Goal: Task Accomplishment & Management: Complete application form

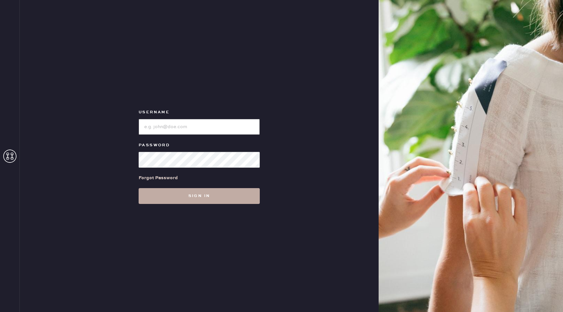
type input "reformationseattle"
click at [193, 191] on button "Sign in" at bounding box center [199, 196] width 121 height 16
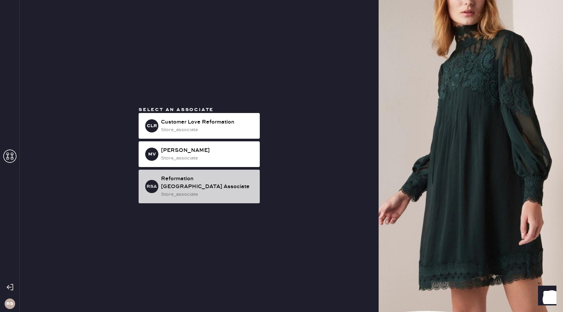
click at [234, 182] on div "Reformation Seattle Associate" at bounding box center [208, 183] width 94 height 16
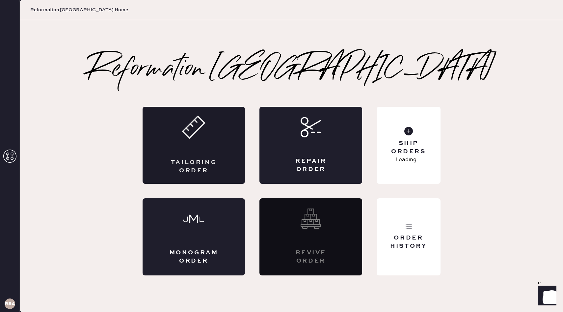
click at [208, 162] on div "Tailoring Order" at bounding box center [194, 166] width 50 height 16
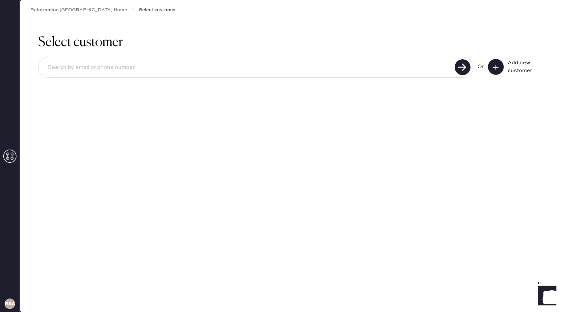
click at [137, 66] on input at bounding box center [247, 67] width 410 height 15
type input "[EMAIL_ADDRESS][DOMAIN_NAME]"
click at [457, 71] on use at bounding box center [463, 67] width 16 height 16
click at [459, 67] on use at bounding box center [463, 67] width 16 height 16
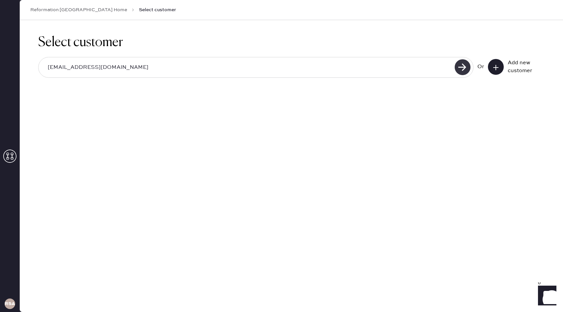
click at [467, 67] on use at bounding box center [463, 67] width 16 height 16
click at [496, 68] on use at bounding box center [495, 67] width 5 height 5
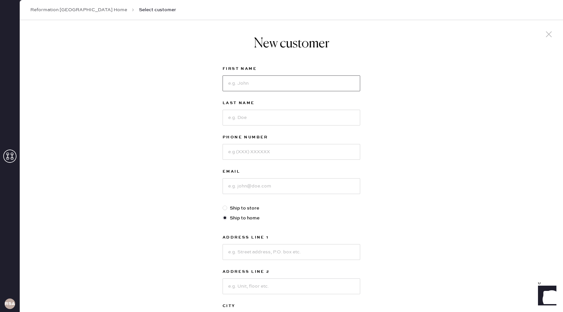
click at [269, 81] on input at bounding box center [292, 83] width 138 height 16
type input "[PERSON_NAME]"
click at [241, 117] on input at bounding box center [292, 118] width 138 height 16
type input "[PERSON_NAME]"
click at [242, 188] on input at bounding box center [292, 186] width 138 height 16
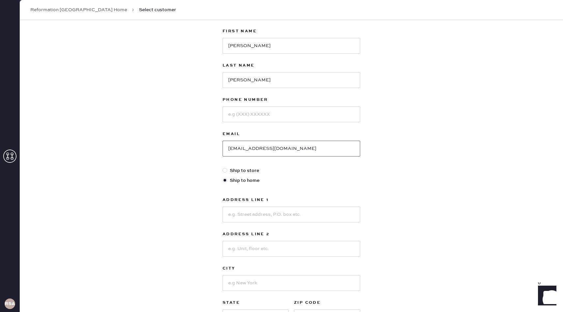
scroll to position [37, 0]
type input "[EMAIL_ADDRESS][DOMAIN_NAME]"
click at [240, 172] on label "Ship to store" at bounding box center [292, 170] width 138 height 7
click at [223, 168] on input "Ship to store" at bounding box center [223, 167] width 0 height 0
radio input "true"
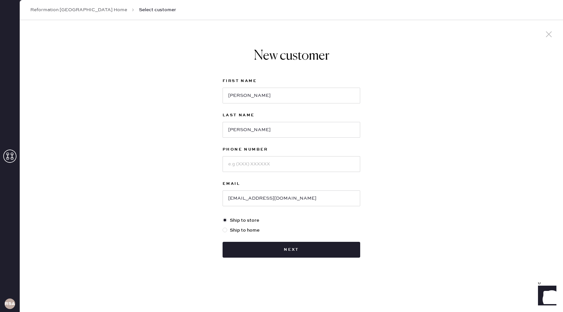
scroll to position [0, 0]
click at [282, 250] on button "Next" at bounding box center [292, 250] width 138 height 16
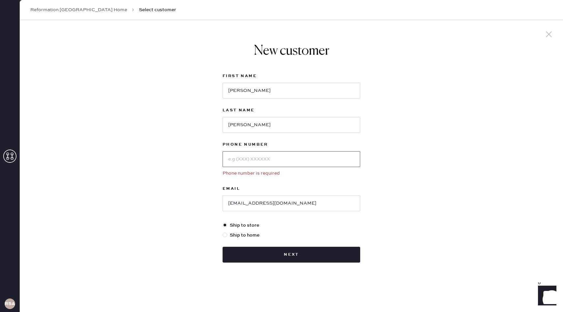
click at [281, 158] on input at bounding box center [292, 159] width 138 height 16
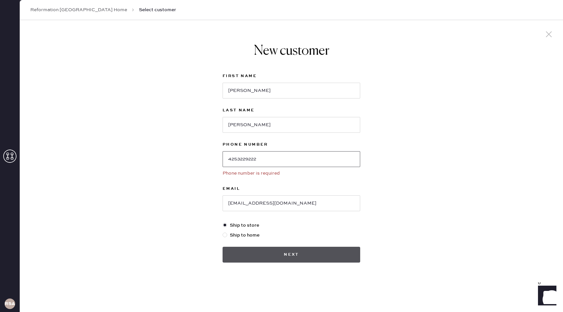
type input "4253229222"
click at [299, 257] on button "Next" at bounding box center [292, 255] width 138 height 16
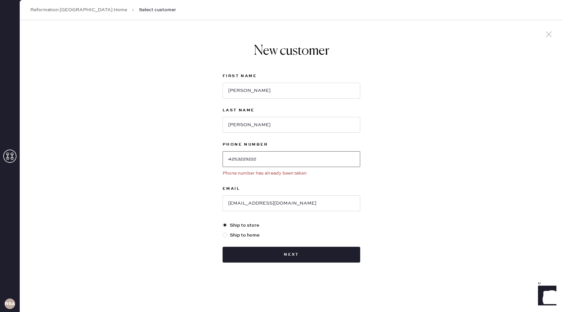
drag, startPoint x: 273, startPoint y: 163, endPoint x: 211, endPoint y: 161, distance: 61.6
click at [211, 161] on div "New customer First Name Lam Last Name Pham Phone Number 4253229222 Phone number…" at bounding box center [291, 166] width 543 height 292
click at [551, 35] on icon at bounding box center [549, 34] width 10 height 10
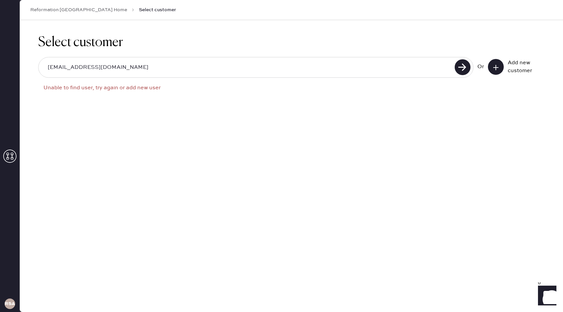
click at [170, 66] on input "[EMAIL_ADDRESS][DOMAIN_NAME]" at bounding box center [247, 67] width 410 height 15
paste input "4253229222"
type input "4253229222"
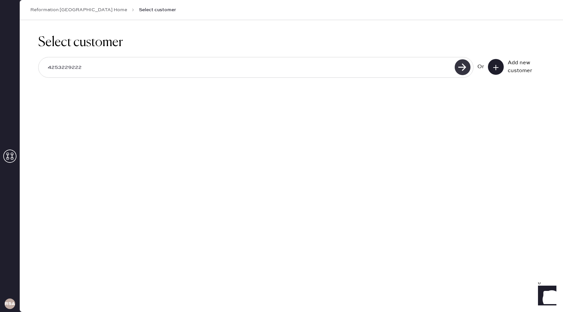
click at [459, 66] on use at bounding box center [463, 67] width 16 height 16
click at [367, 65] on input "4253229222" at bounding box center [247, 67] width 410 height 15
click at [464, 67] on use at bounding box center [463, 67] width 16 height 16
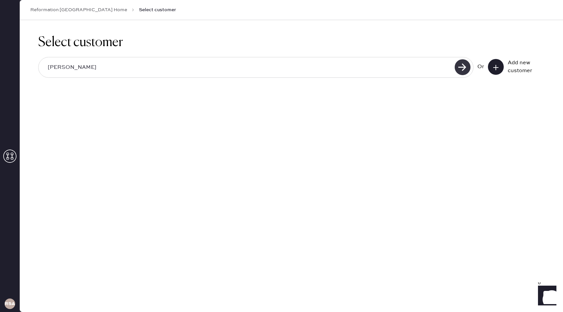
click at [464, 67] on use at bounding box center [463, 67] width 16 height 16
click at [137, 71] on input "[PERSON_NAME]" at bounding box center [247, 67] width 410 height 15
type input "L"
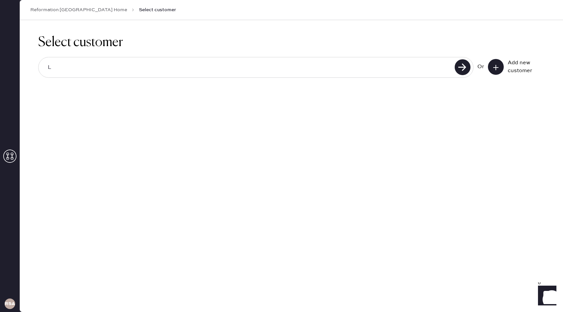
type input "[EMAIL_ADDRESS][DOMAIN_NAME]"
click at [459, 68] on use at bounding box center [463, 67] width 16 height 16
click at [460, 68] on use at bounding box center [463, 67] width 16 height 16
click at [136, 66] on input "[EMAIL_ADDRESS][DOMAIN_NAME]" at bounding box center [247, 67] width 410 height 15
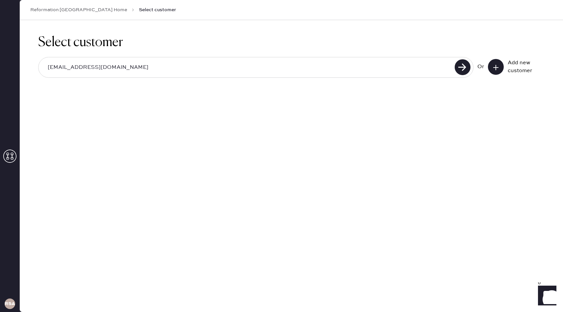
click at [136, 66] on input "[EMAIL_ADDRESS][DOMAIN_NAME]" at bounding box center [247, 67] width 410 height 15
click at [490, 70] on button at bounding box center [496, 67] width 16 height 16
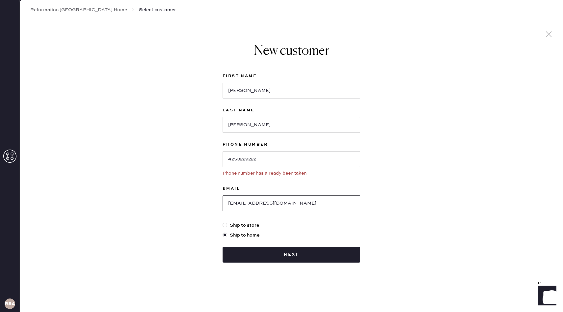
click at [271, 198] on input "[EMAIL_ADDRESS][DOMAIN_NAME]" at bounding box center [292, 203] width 138 height 16
click at [552, 34] on icon at bounding box center [549, 34] width 10 height 10
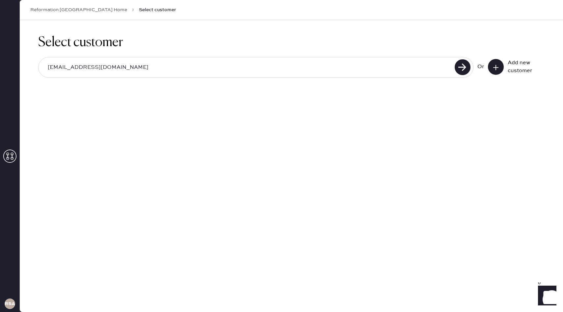
click at [306, 63] on input "[EMAIL_ADDRESS][DOMAIN_NAME]" at bounding box center [247, 67] width 410 height 15
click at [470, 62] on icon at bounding box center [463, 67] width 16 height 16
click at [267, 68] on input at bounding box center [247, 67] width 410 height 15
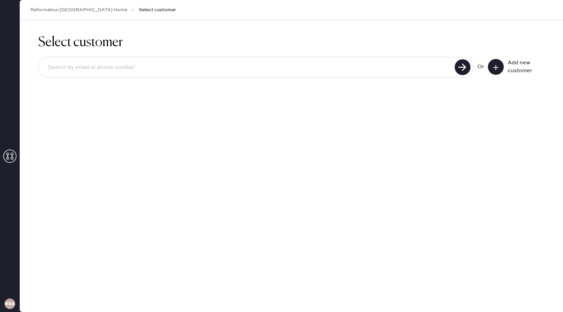
paste input "[EMAIL_ADDRESS][DOMAIN_NAME]"
type input "[EMAIL_ADDRESS][DOMAIN_NAME]"
click at [463, 68] on use at bounding box center [463, 67] width 16 height 16
click at [496, 64] on icon at bounding box center [496, 67] width 7 height 7
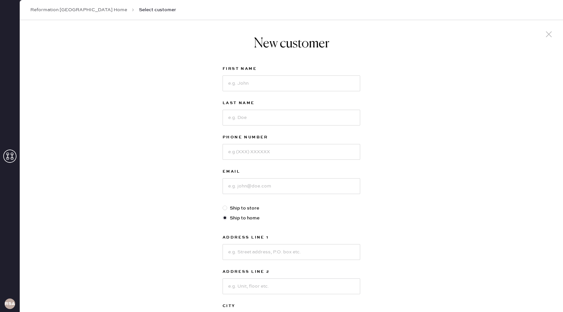
click at [286, 173] on label "Email" at bounding box center [292, 172] width 138 height 8
click at [282, 182] on input at bounding box center [292, 186] width 138 height 16
paste input "[EMAIL_ADDRESS][DOMAIN_NAME]"
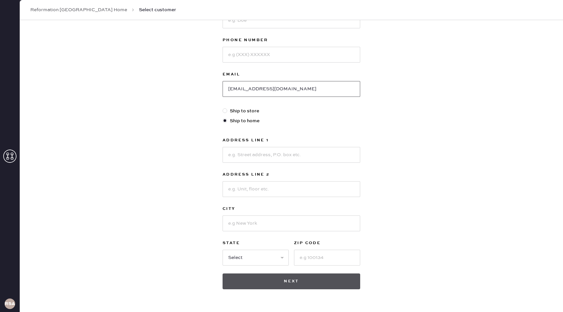
type input "[EMAIL_ADDRESS][DOMAIN_NAME]"
click at [258, 278] on button "Next" at bounding box center [292, 281] width 138 height 16
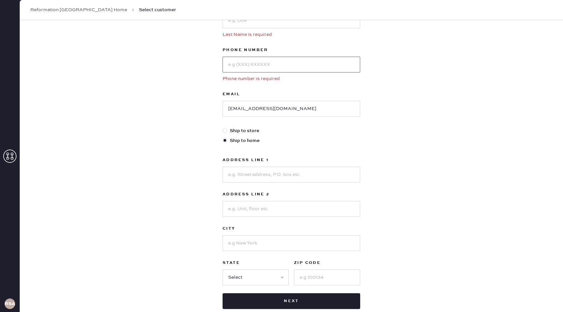
click at [245, 70] on input at bounding box center [292, 65] width 138 height 16
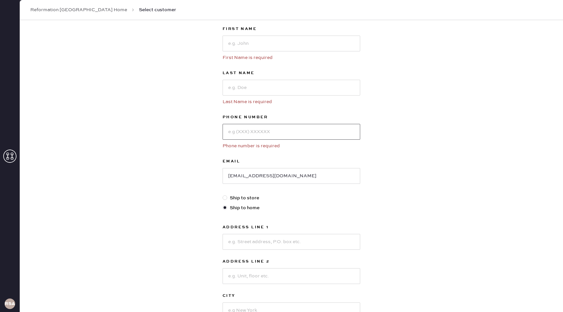
scroll to position [39, 0]
click at [246, 40] on input at bounding box center [292, 45] width 138 height 16
type input "[PERSON_NAME]"
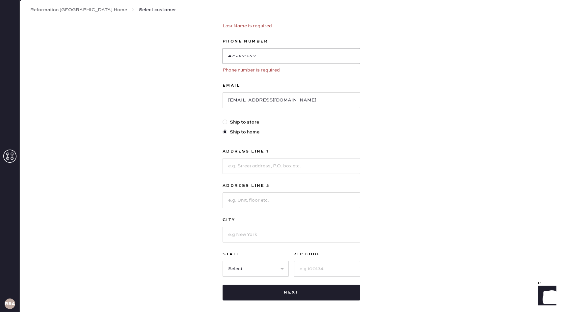
type input "4253229222"
click at [315, 100] on input "[EMAIL_ADDRESS][DOMAIN_NAME]" at bounding box center [292, 100] width 138 height 16
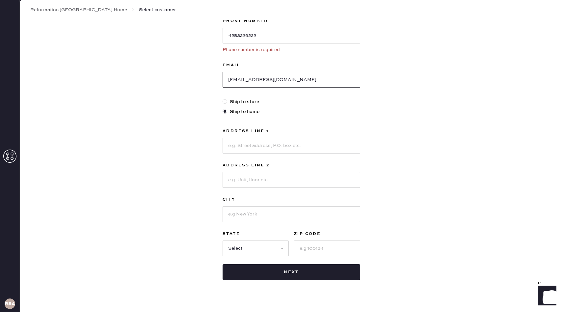
scroll to position [146, 0]
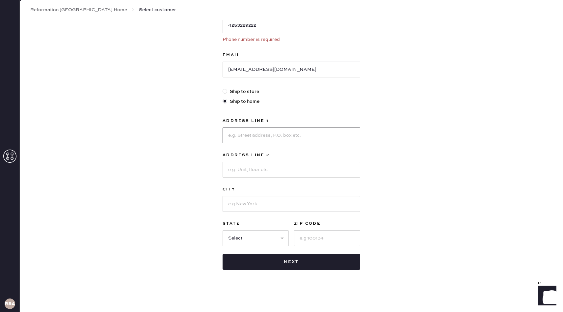
click at [268, 132] on input at bounding box center [292, 135] width 138 height 16
click at [235, 131] on input at bounding box center [292, 135] width 138 height 16
click at [228, 92] on div at bounding box center [226, 91] width 7 height 7
click at [223, 88] on input "Ship to store" at bounding box center [223, 88] width 0 height 0
radio input "true"
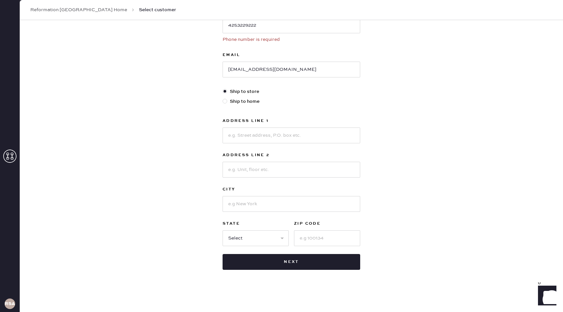
scroll to position [5, 0]
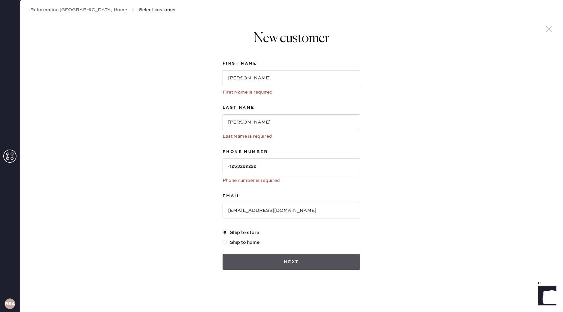
click at [292, 262] on button "Next" at bounding box center [292, 262] width 138 height 16
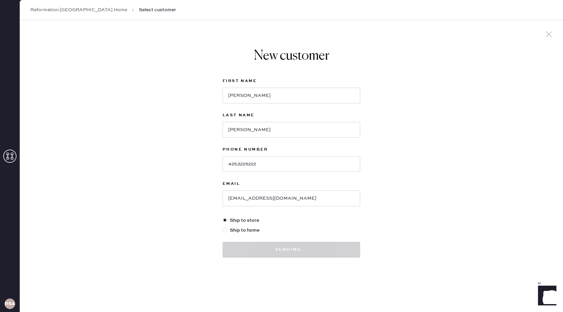
scroll to position [0, 0]
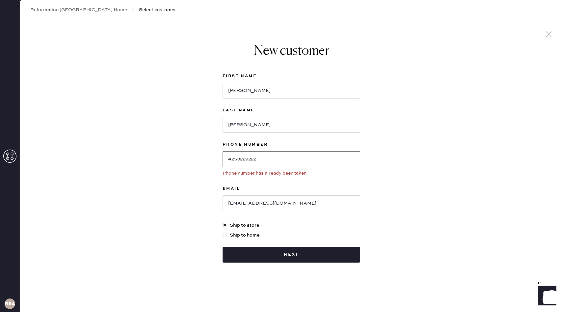
click at [246, 160] on input "4253229222" at bounding box center [292, 159] width 138 height 16
click at [68, 11] on link "Reformation [GEOGRAPHIC_DATA] Home" at bounding box center [78, 10] width 97 height 7
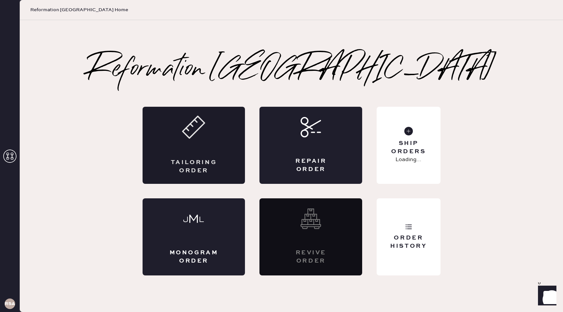
click at [198, 147] on div "Tailoring Order" at bounding box center [194, 145] width 103 height 77
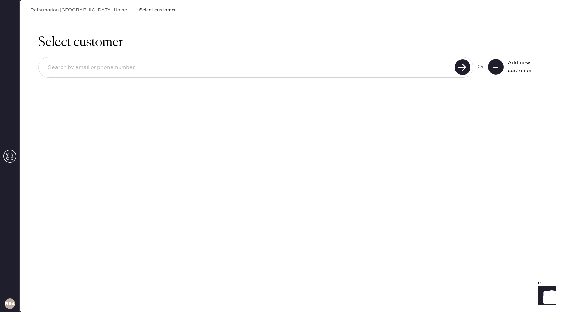
click at [226, 71] on input at bounding box center [247, 67] width 410 height 15
paste input "4253229222"
type input "4253229222"
click at [462, 63] on use at bounding box center [463, 67] width 16 height 16
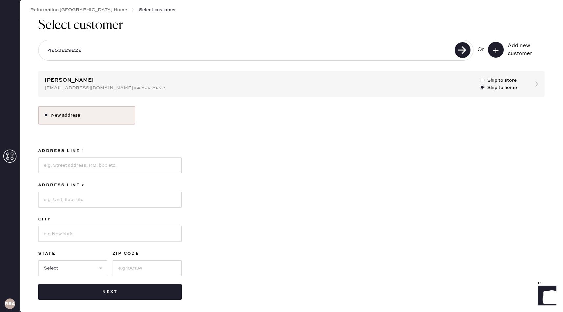
scroll to position [19, 0]
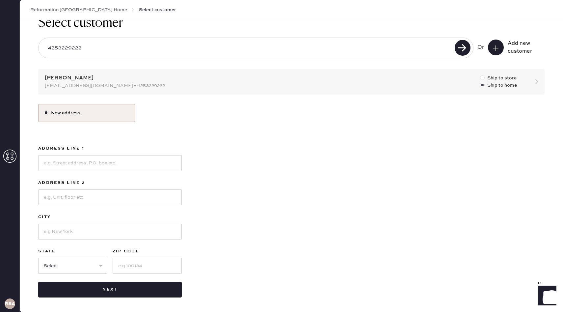
click at [484, 79] on div at bounding box center [483, 77] width 7 height 7
click at [480, 75] on input "Ship to store" at bounding box center [480, 74] width 0 height 0
radio input "true"
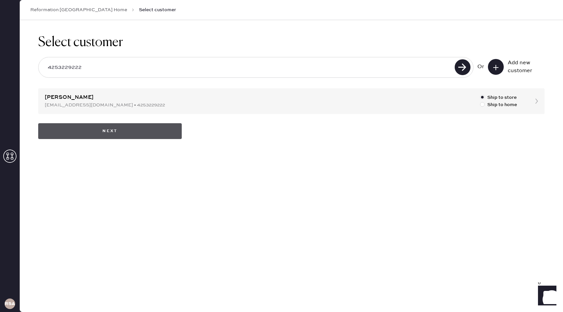
click at [144, 137] on button "Next" at bounding box center [110, 131] width 144 height 16
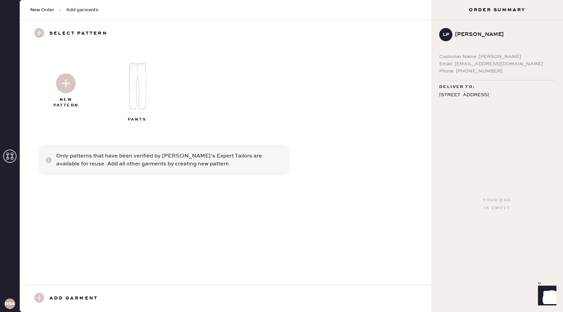
click at [71, 86] on img at bounding box center [66, 83] width 20 height 20
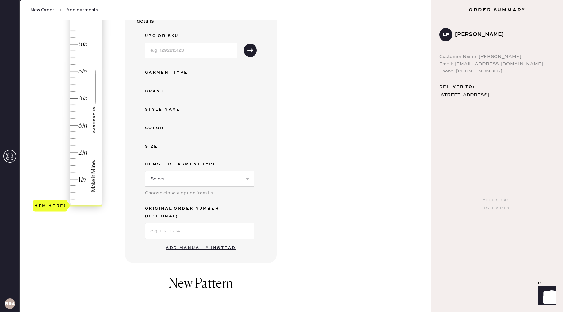
scroll to position [81, 0]
click at [207, 241] on button "Add manually instead" at bounding box center [201, 247] width 78 height 13
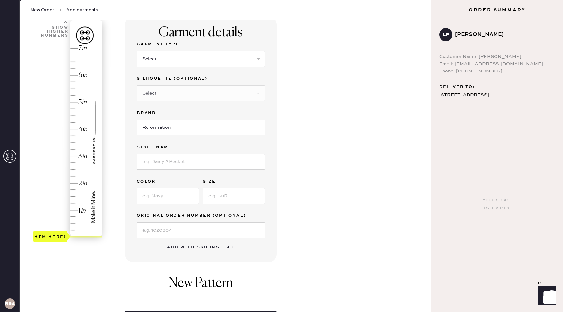
scroll to position [49, 0]
click at [207, 62] on select "Select Basic Skirt Jeans Leggings Pants Shorts Basic Sleeved Dress Basic Sleeve…" at bounding box center [201, 59] width 128 height 16
select select "4"
click at [137, 51] on select "Select Basic Skirt Jeans Leggings Pants Shorts Basic Sleeved Dress Basic Sleeve…" at bounding box center [201, 59] width 128 height 16
click at [174, 162] on input at bounding box center [201, 162] width 128 height 16
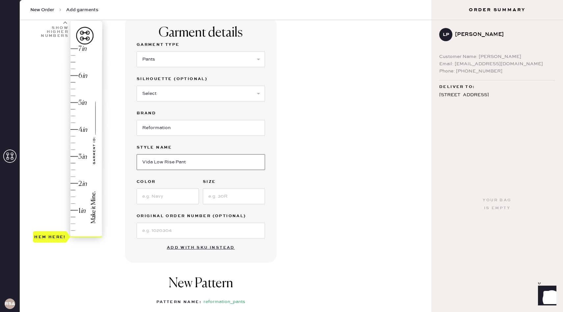
type input "Vida Low Rise Pant"
type input "Dune Stripe"
type input "4"
type input "2"
click at [80, 182] on div "Hem here!" at bounding box center [68, 143] width 70 height 194
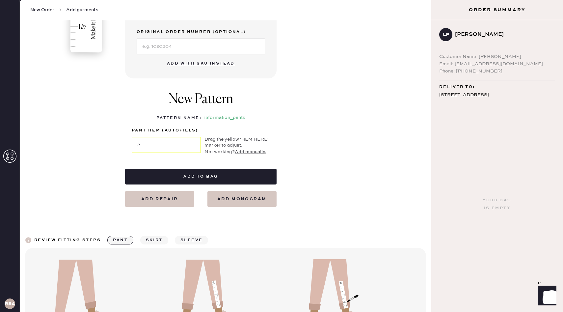
scroll to position [252, 0]
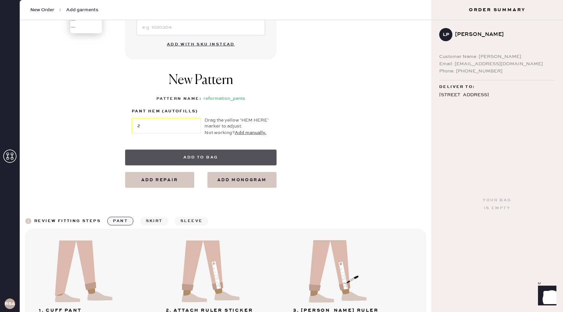
click at [255, 154] on button "Add to bag" at bounding box center [200, 157] width 151 height 16
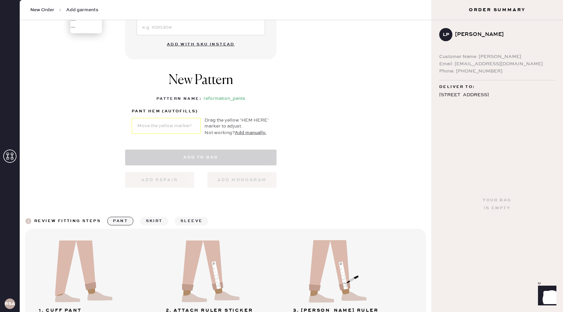
select select "4"
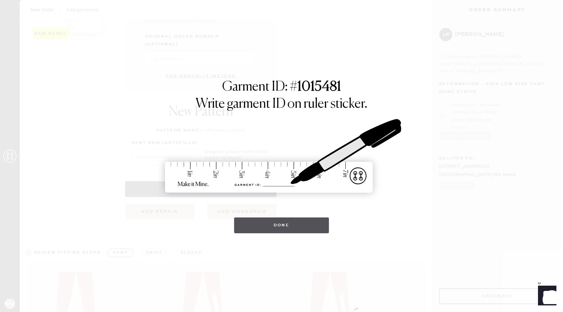
click at [267, 226] on button "Done" at bounding box center [281, 225] width 95 height 16
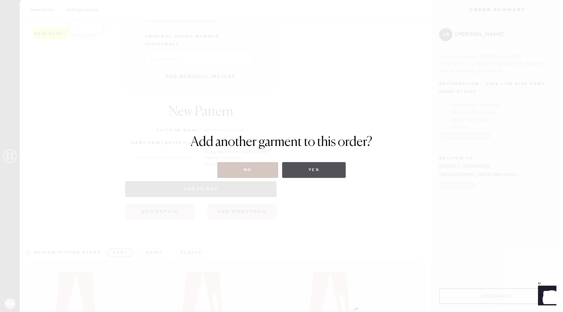
click at [304, 170] on button "Yes" at bounding box center [314, 170] width 64 height 16
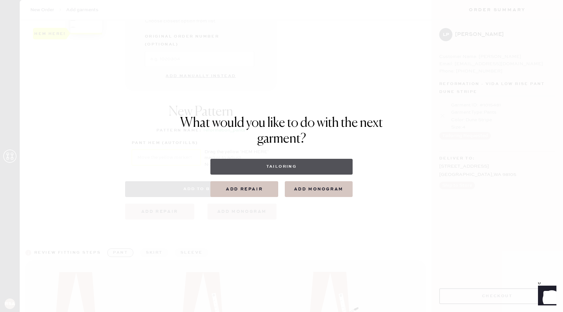
click at [247, 162] on button "Tailoring" at bounding box center [281, 167] width 142 height 16
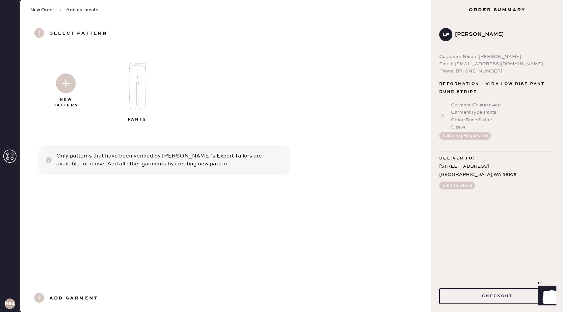
click at [60, 89] on img at bounding box center [66, 83] width 20 height 20
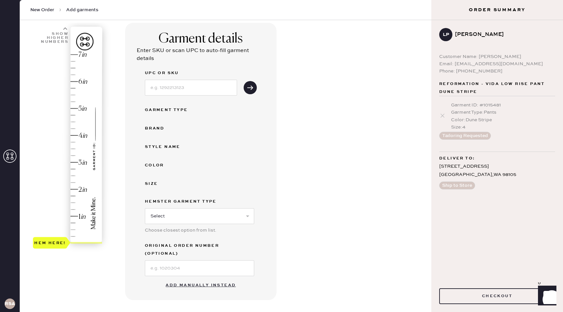
scroll to position [51, 0]
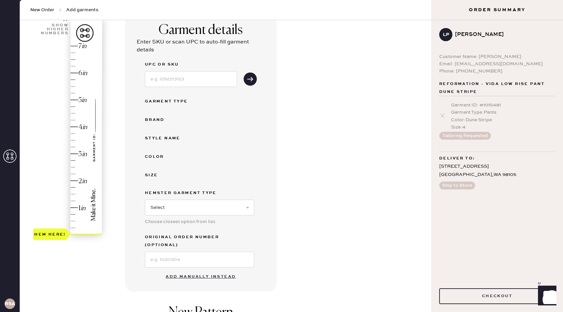
click at [180, 271] on button "Add manually instead" at bounding box center [201, 276] width 78 height 13
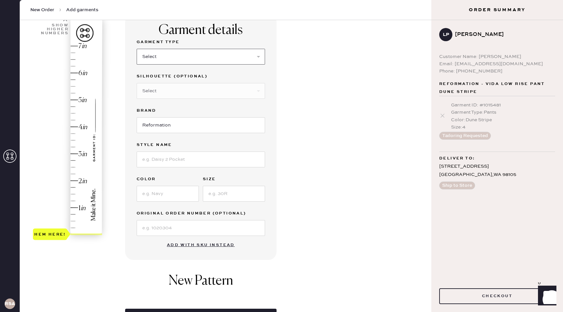
click at [194, 64] on select "Select Basic Skirt Jeans Leggings Pants Shorts Basic Sleeved Dress Basic Sleeve…" at bounding box center [201, 57] width 128 height 16
select select "4"
click at [137, 49] on select "Select Basic Skirt Jeans Leggings Pants Shorts Basic Sleeved Dress Basic Sleeve…" at bounding box center [201, 57] width 128 height 16
click at [178, 147] on label "Style name" at bounding box center [201, 145] width 128 height 8
click at [178, 157] on input at bounding box center [201, 159] width 128 height 16
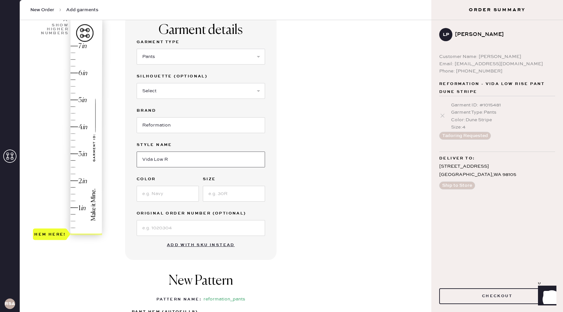
type input "Vida Low Rise Pant"
click at [163, 199] on input at bounding box center [168, 194] width 62 height 16
type input "Charcoal Stripe"
type input "6"
type input "2"
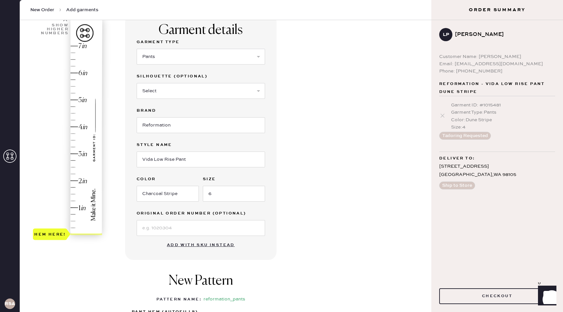
click at [85, 181] on div "Hem here!" at bounding box center [68, 140] width 70 height 194
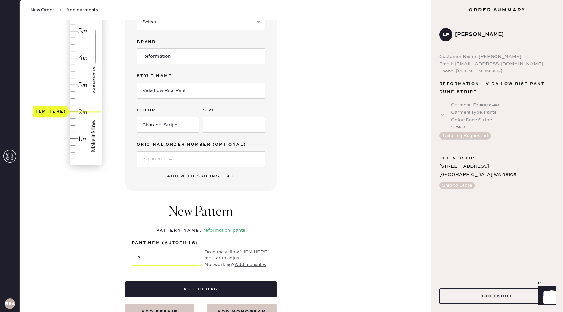
scroll to position [139, 0]
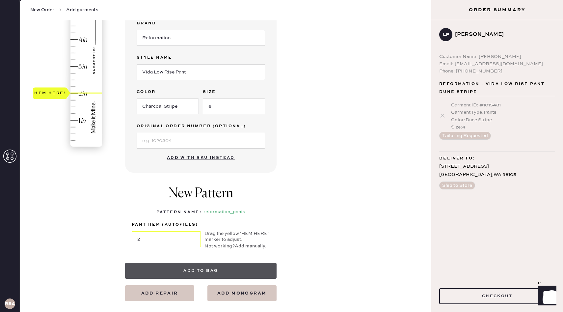
click at [228, 273] on button "Add to bag" at bounding box center [200, 271] width 151 height 16
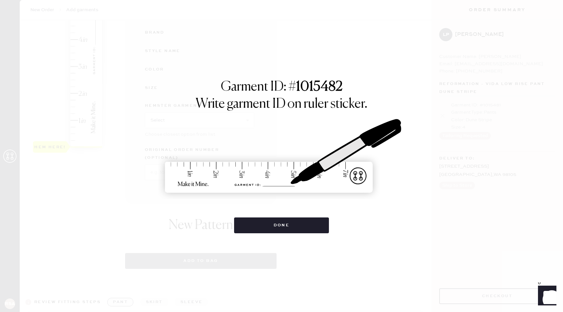
select select "4"
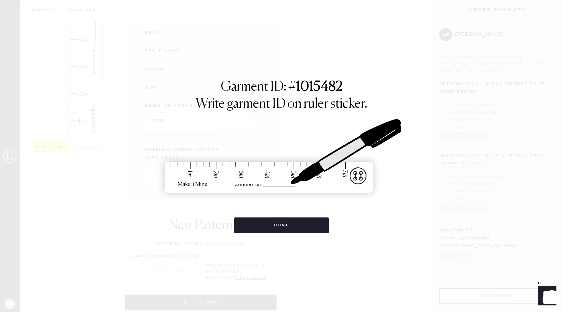
click at [289, 233] on div "Garment ID: # 1015482 Write garment ID on ruler sticker. Done" at bounding box center [281, 156] width 563 height 312
click at [289, 231] on button "Done" at bounding box center [281, 225] width 95 height 16
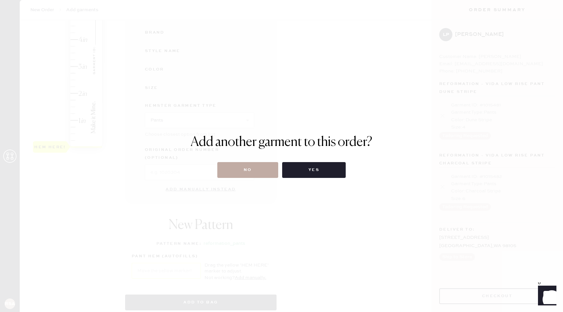
click at [252, 163] on button "No" at bounding box center [247, 170] width 61 height 16
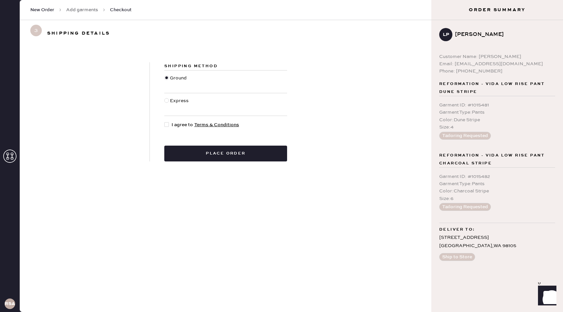
click at [164, 123] on div at bounding box center [166, 124] width 5 height 5
click at [164, 122] on input "I agree to Terms & Conditions" at bounding box center [164, 121] width 0 height 0
checkbox input "true"
click at [190, 165] on div "Shipping Method Ground Express I agree to Terms & Conditions Place order" at bounding box center [226, 111] width 412 height 131
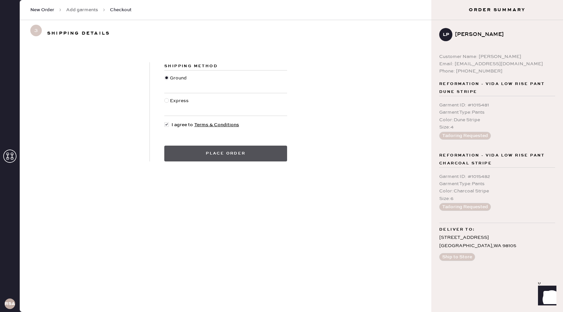
click at [188, 152] on button "Place order" at bounding box center [225, 154] width 123 height 16
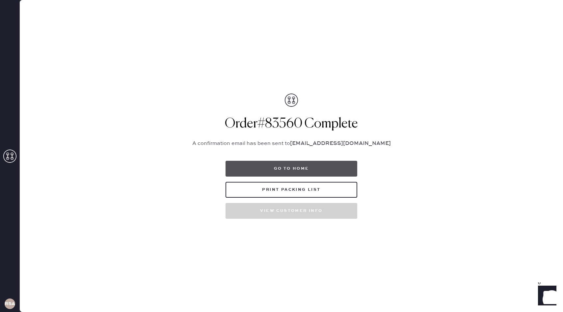
click at [304, 168] on button "Go to home" at bounding box center [292, 169] width 132 height 16
